Goal: Task Accomplishment & Management: Manage account settings

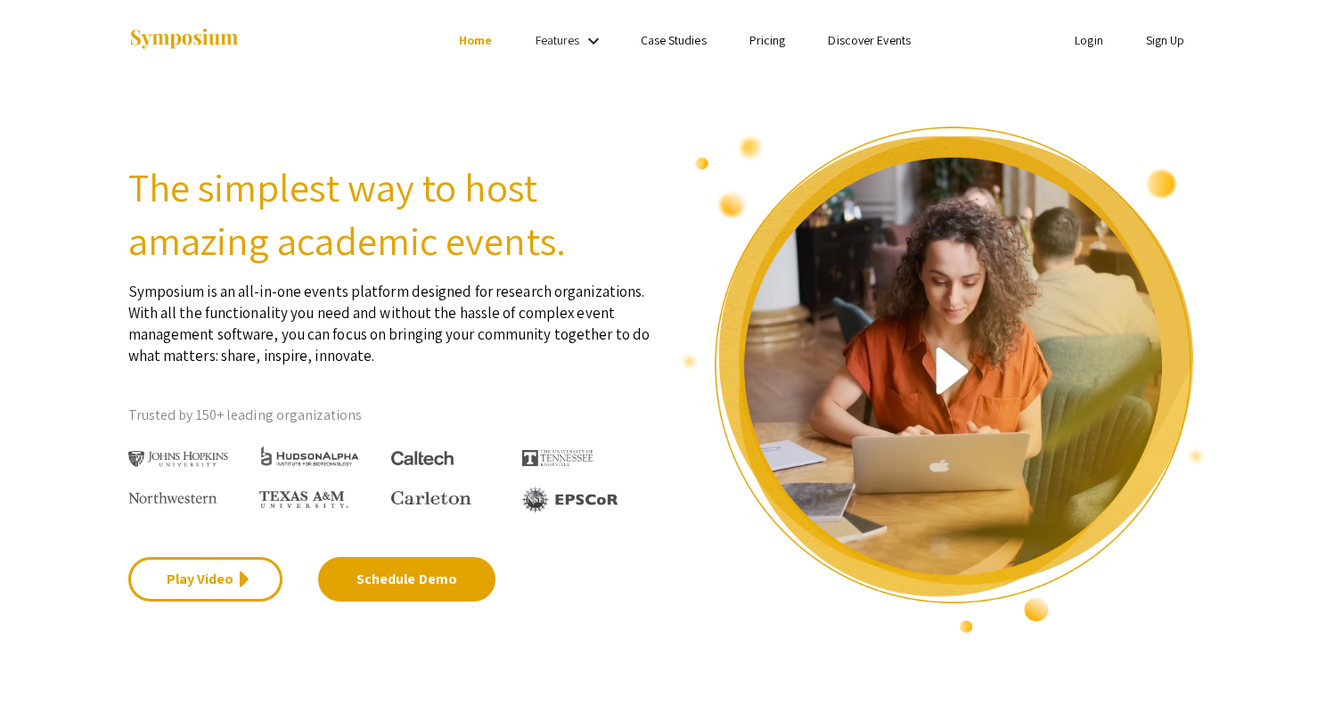
click at [1085, 45] on link "Login" at bounding box center [1089, 40] width 29 height 16
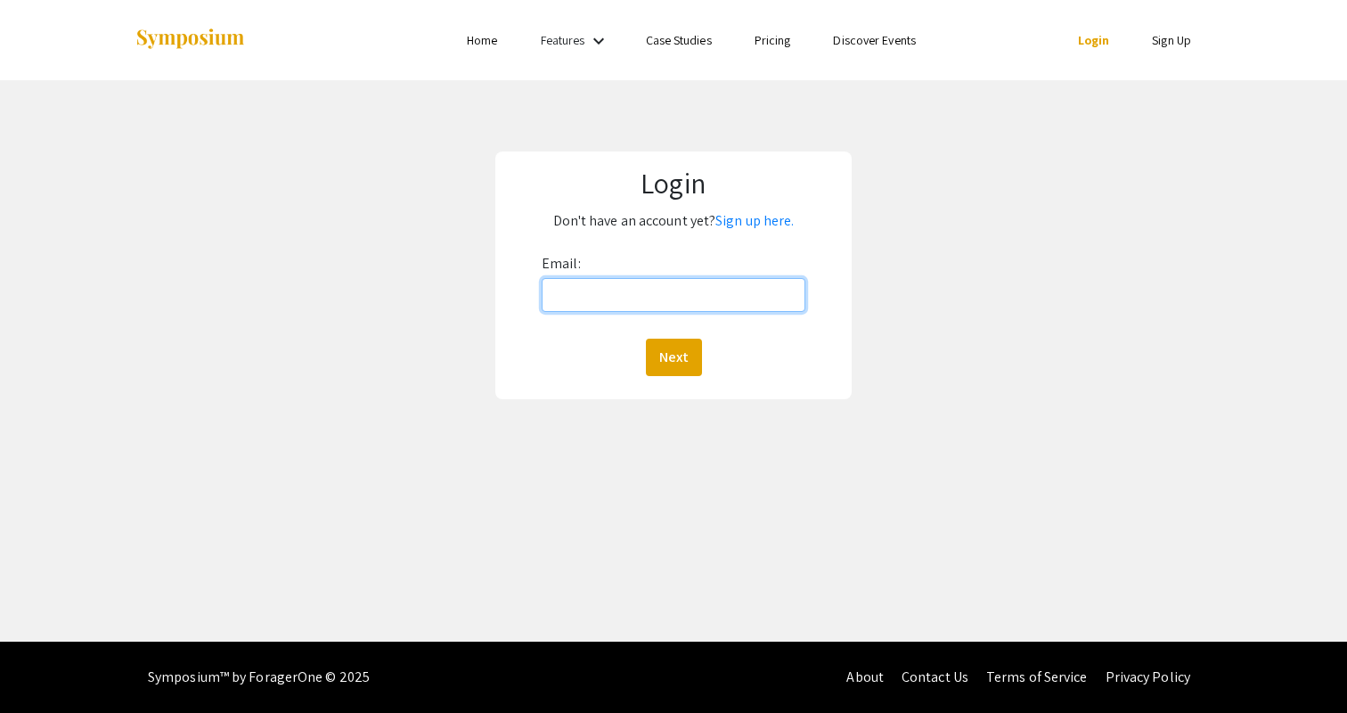
click at [634, 298] on input "Email:" at bounding box center [674, 295] width 264 height 34
type input "[EMAIL_ADDRESS][DOMAIN_NAME]"
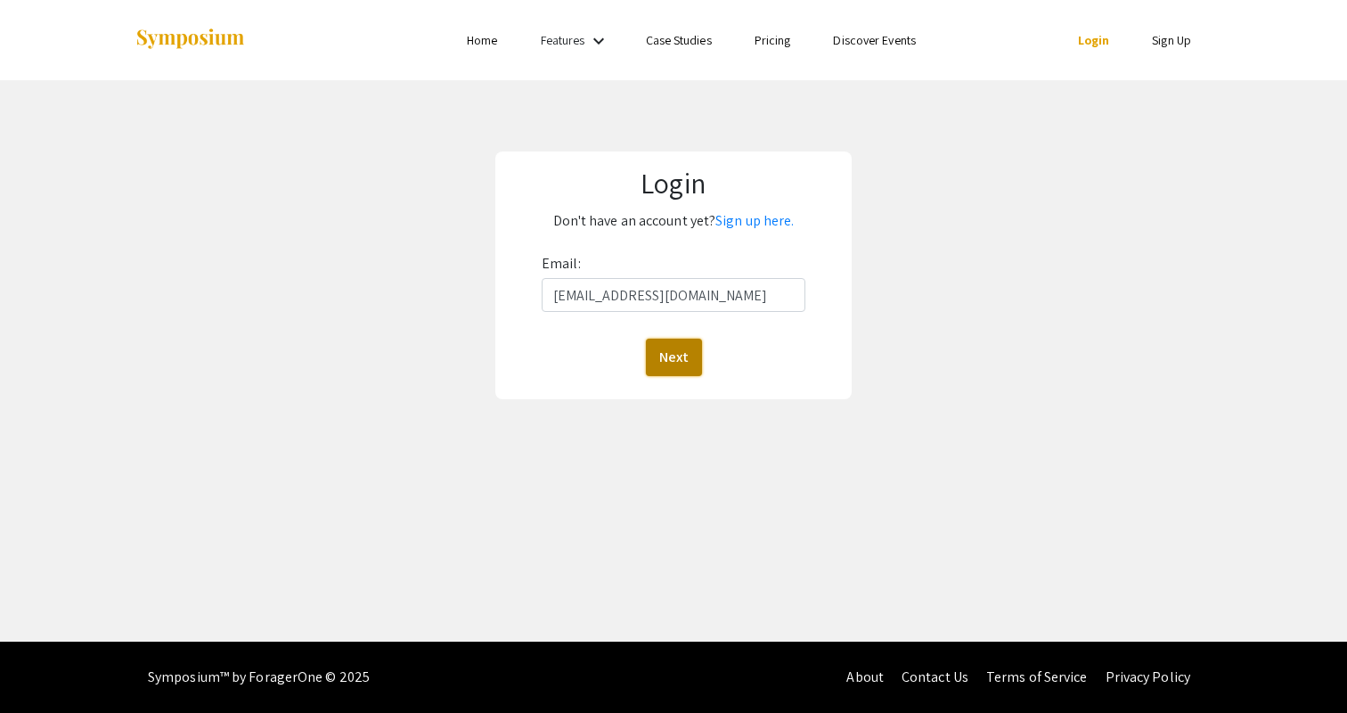
click at [680, 353] on button "Next" at bounding box center [674, 357] width 56 height 37
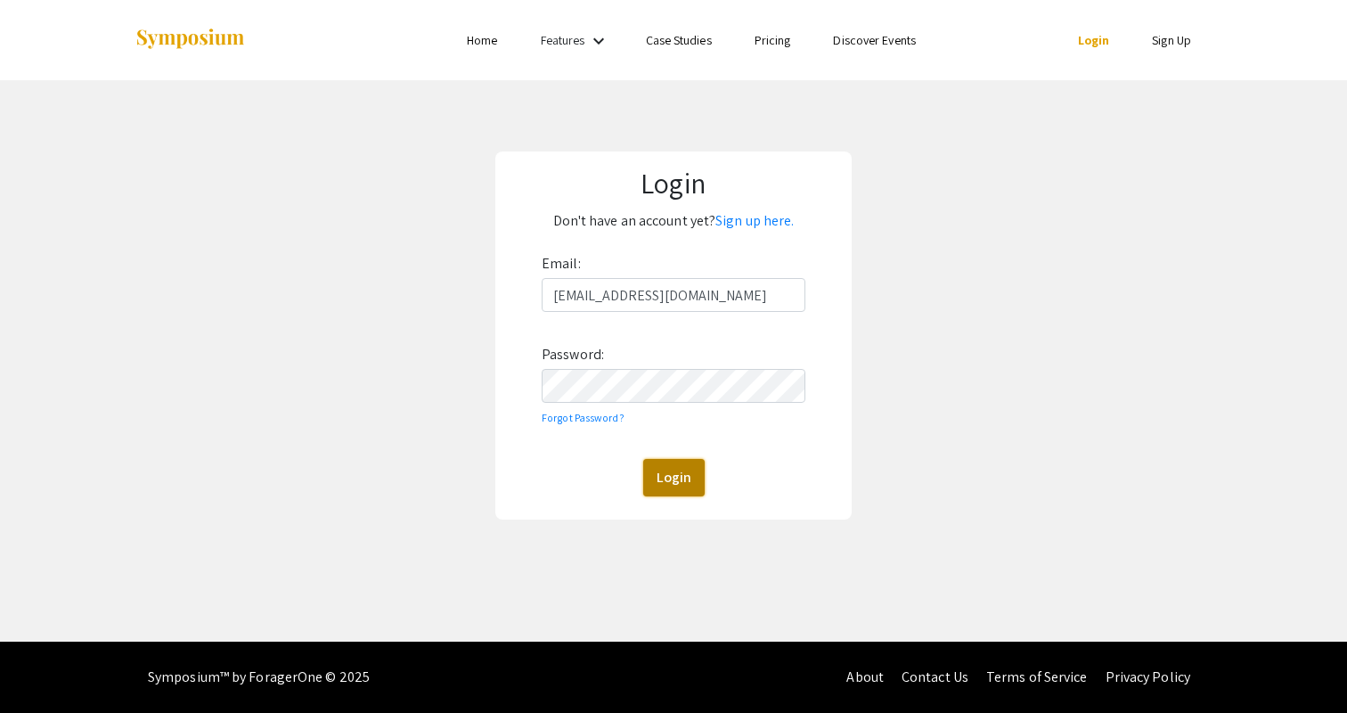
click at [666, 484] on button "Login" at bounding box center [673, 477] width 61 height 37
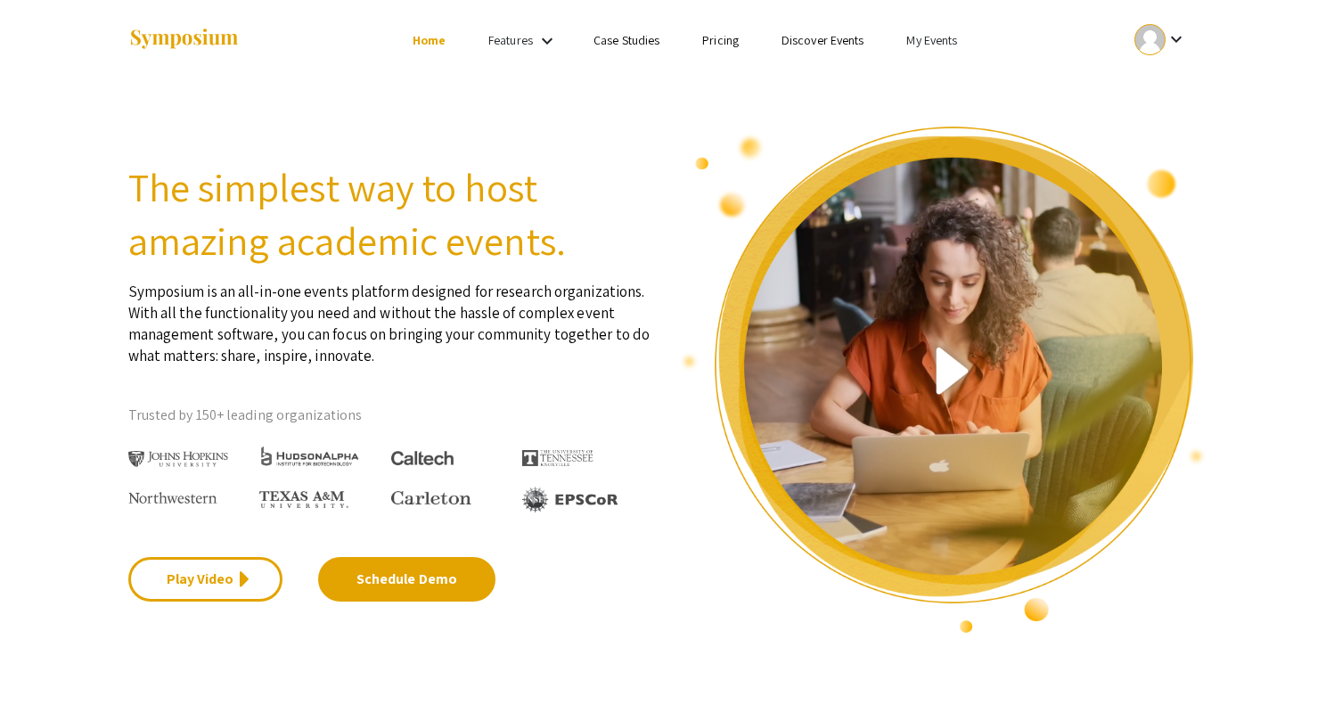
click at [1175, 35] on mat-icon "keyboard_arrow_down" at bounding box center [1175, 39] width 21 height 21
click at [932, 47] on div at bounding box center [667, 356] width 1334 height 713
click at [922, 36] on link "My Events" at bounding box center [931, 40] width 51 height 16
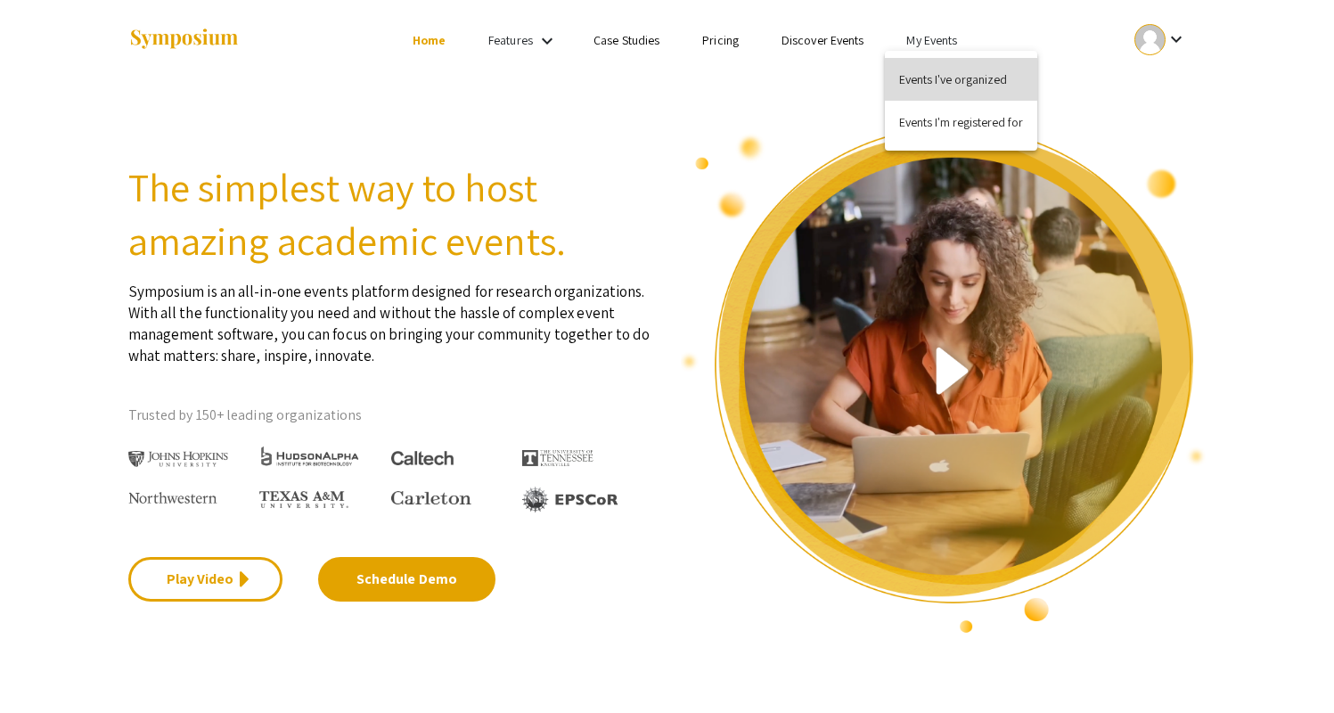
click at [929, 75] on button "Events I've organized" at bounding box center [961, 79] width 152 height 43
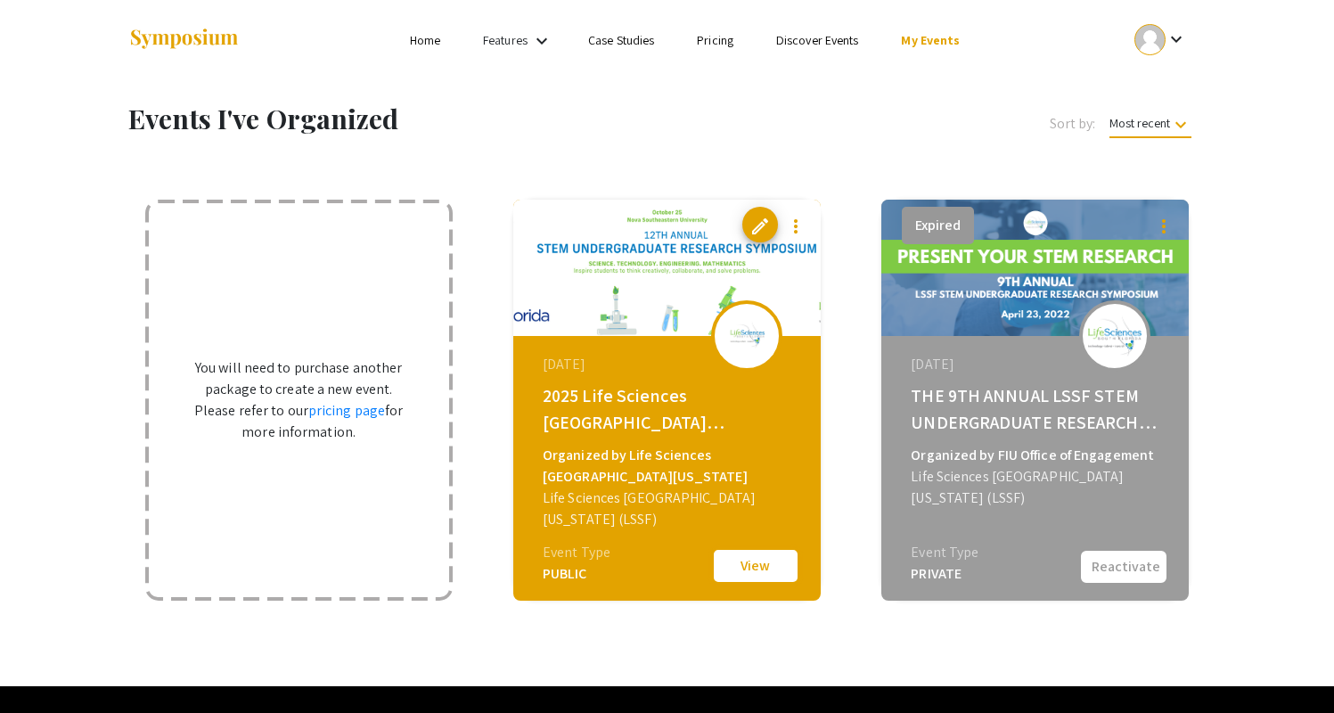
click at [738, 563] on button "View" at bounding box center [755, 565] width 89 height 37
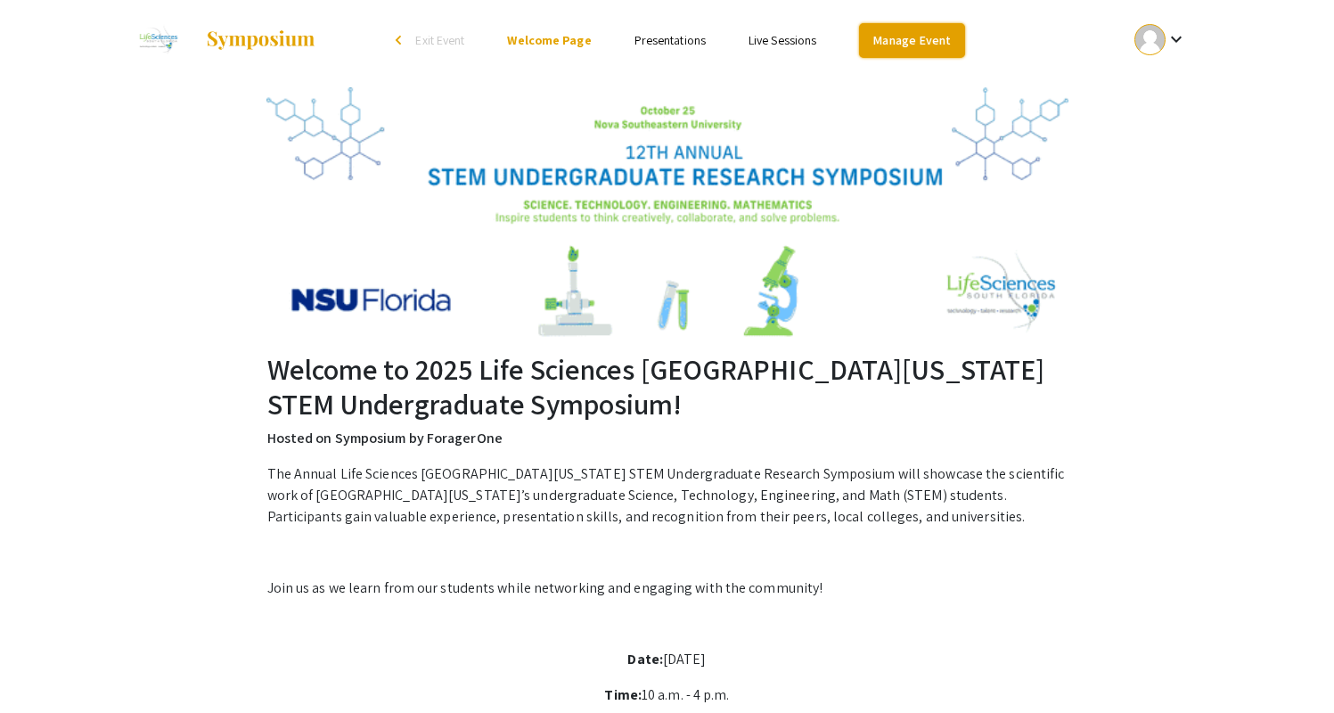
click at [903, 51] on link "Manage Event" at bounding box center [911, 40] width 105 height 35
